Goal: Transaction & Acquisition: Subscribe to service/newsletter

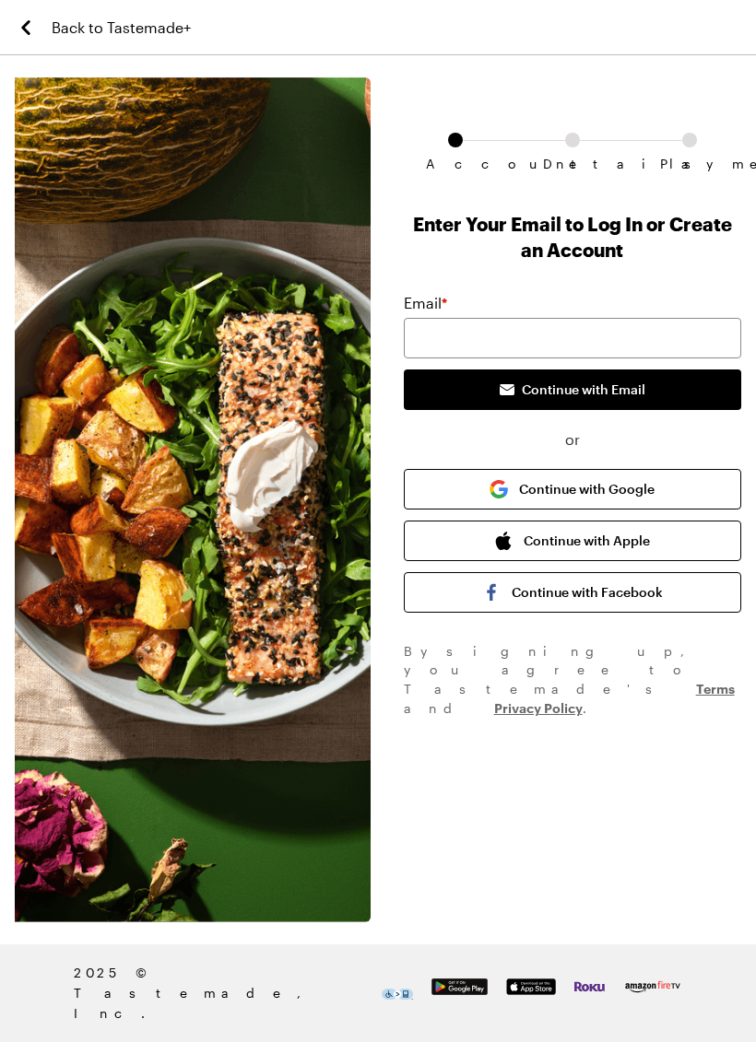
click at [601, 489] on button "Continue with Google" at bounding box center [572, 489] width 337 height 41
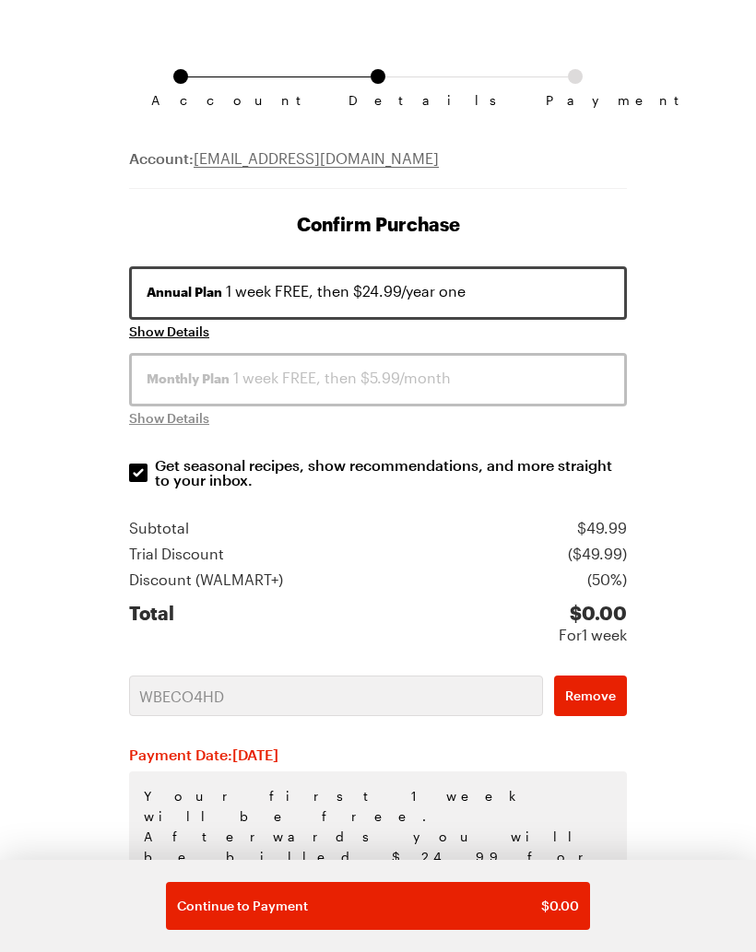
scroll to position [68, 0]
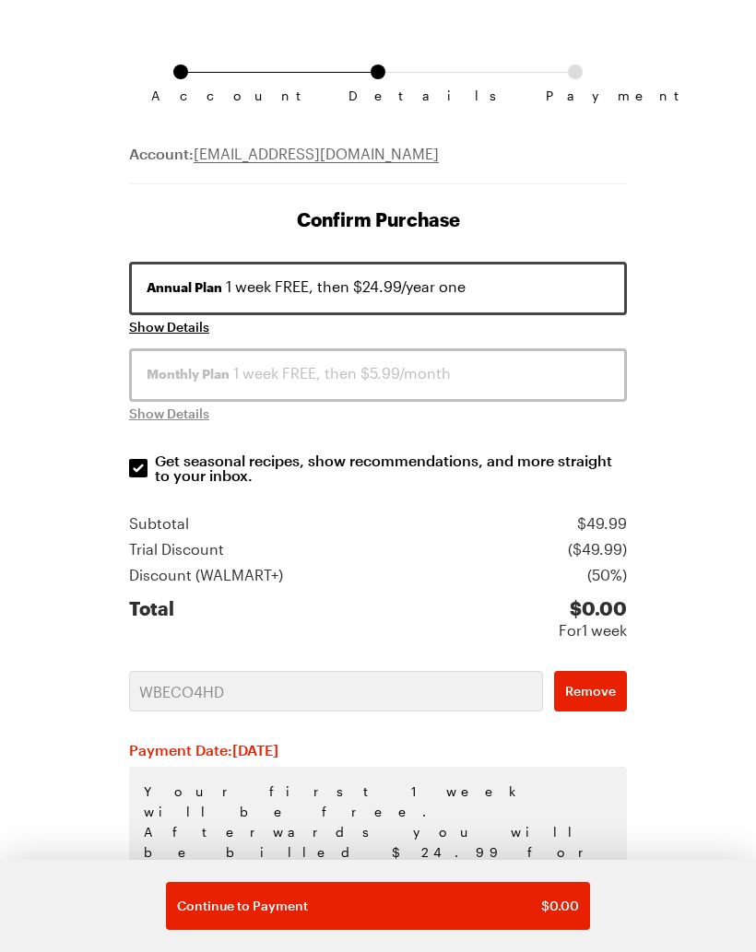
click at [430, 616] on div "Total $ 0.00 For 1 week" at bounding box center [378, 616] width 498 height 52
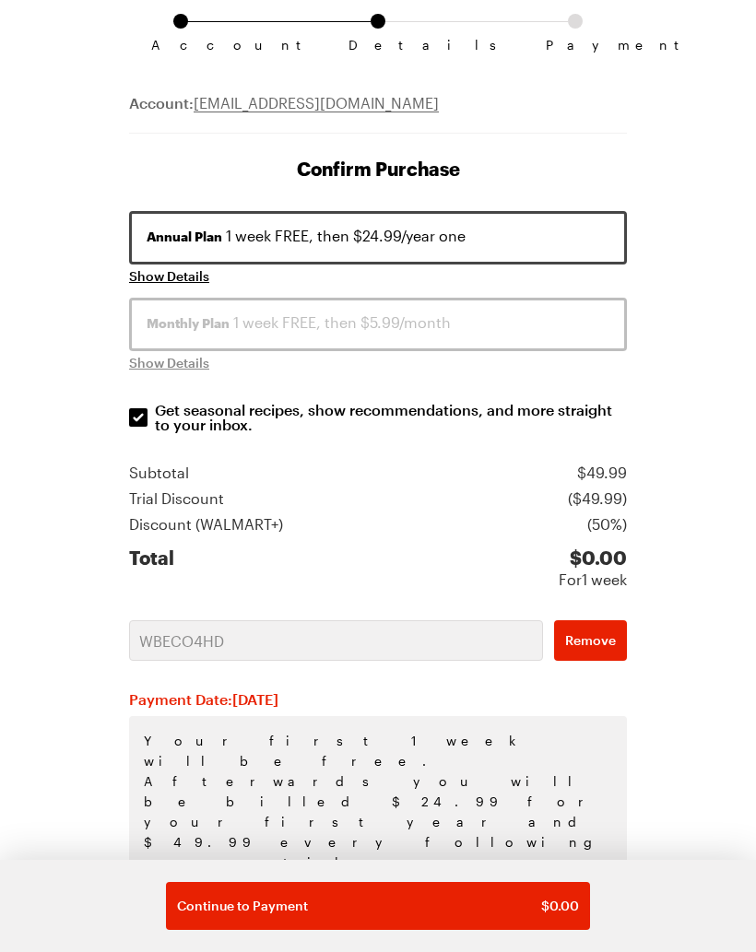
scroll to position [133, 0]
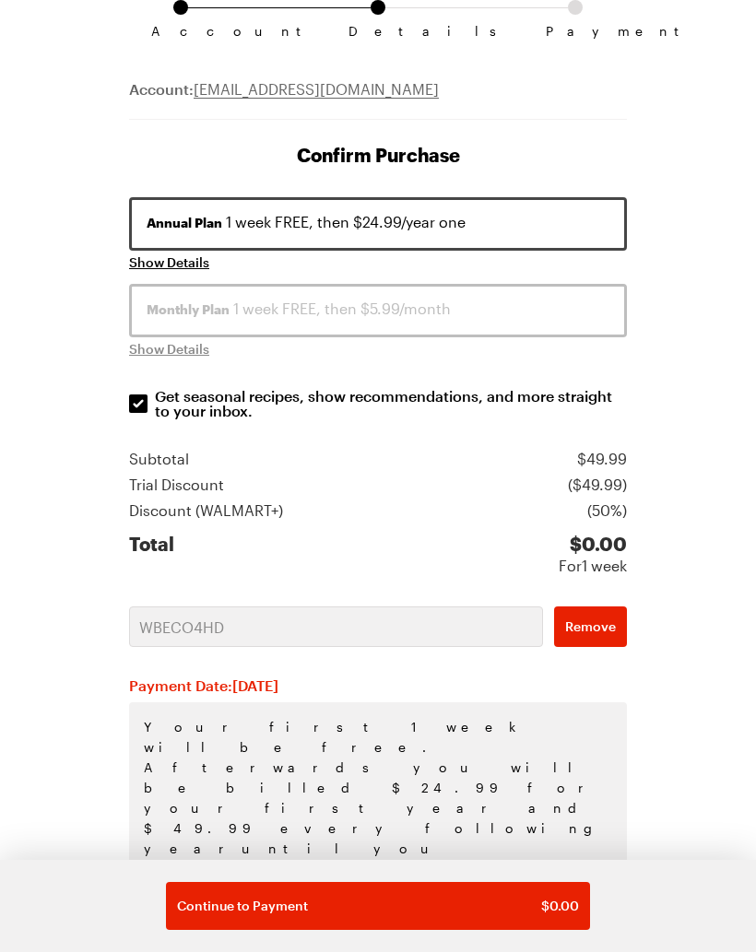
click at [395, 905] on div "Continue to Payment $ 0.00" at bounding box center [378, 906] width 402 height 18
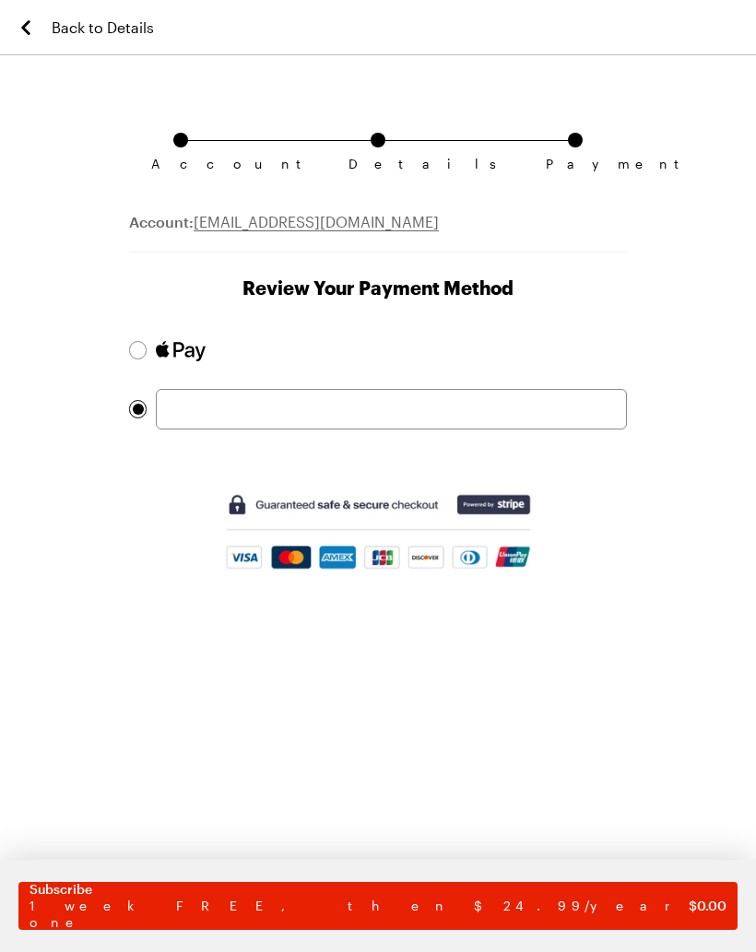
scroll to position [133, 0]
